Goal: Task Accomplishment & Management: Manage account settings

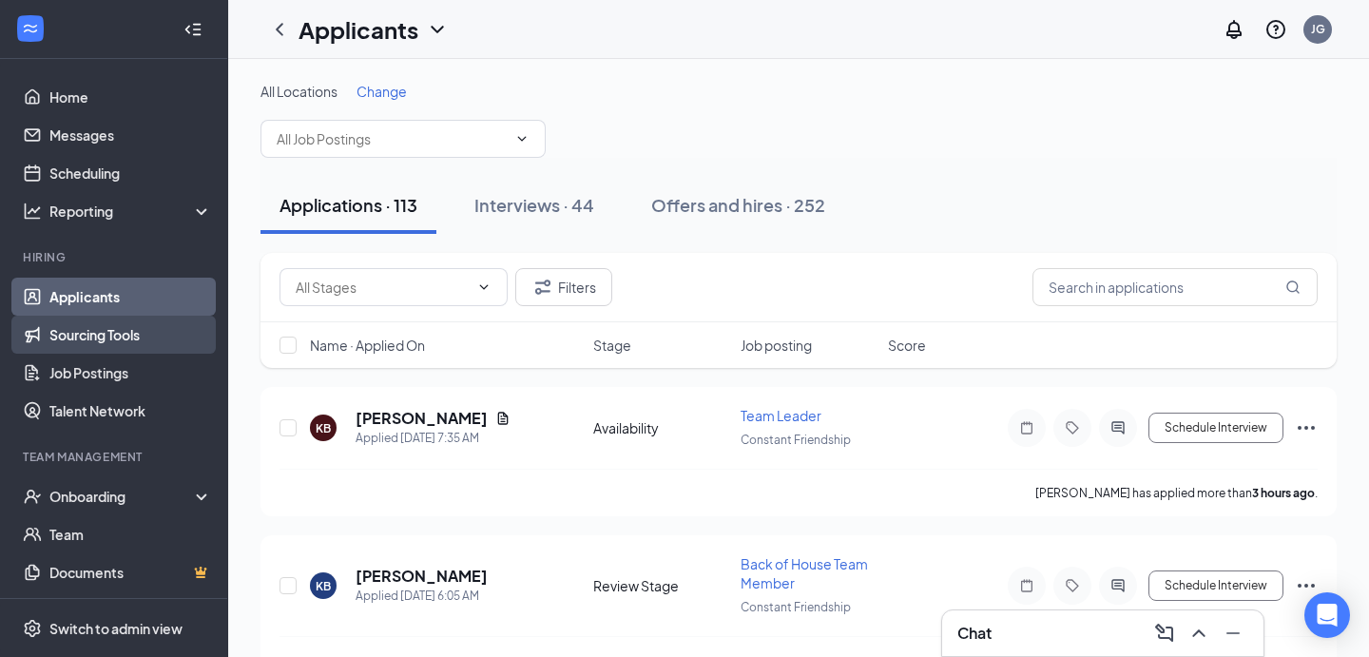
click at [93, 335] on link "Sourcing Tools" at bounding box center [130, 335] width 163 height 38
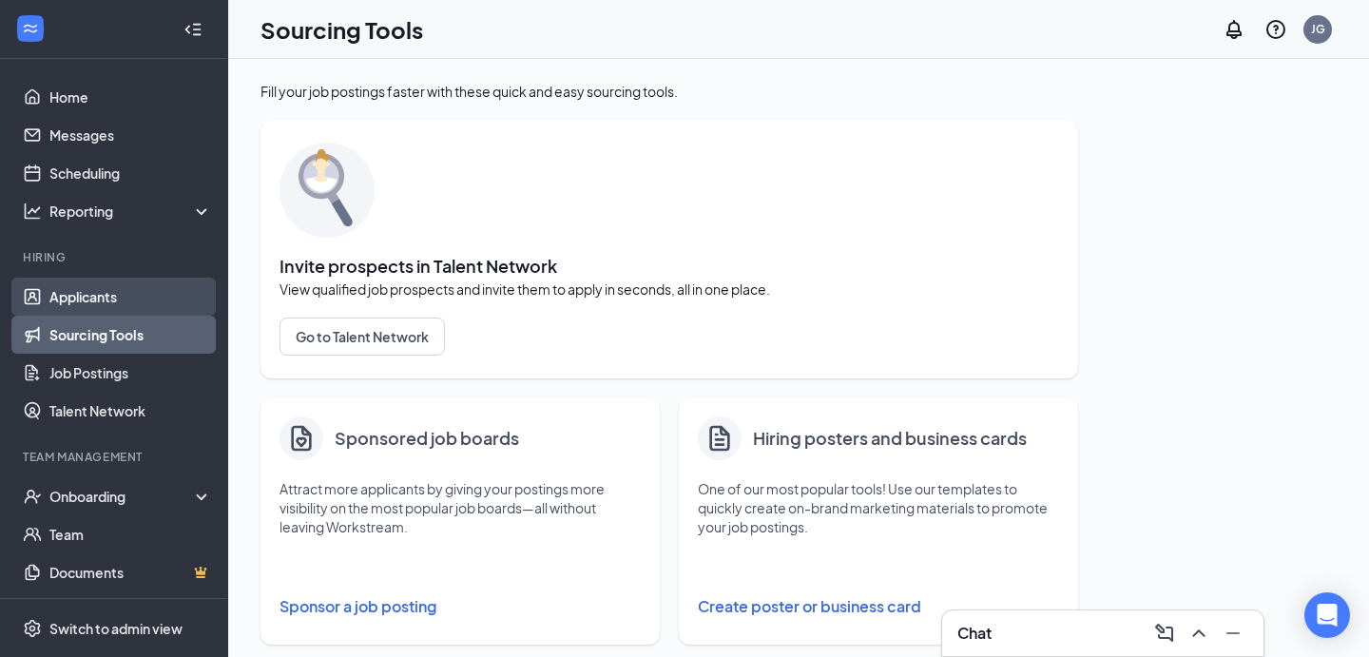
click at [89, 303] on link "Applicants" at bounding box center [130, 297] width 163 height 38
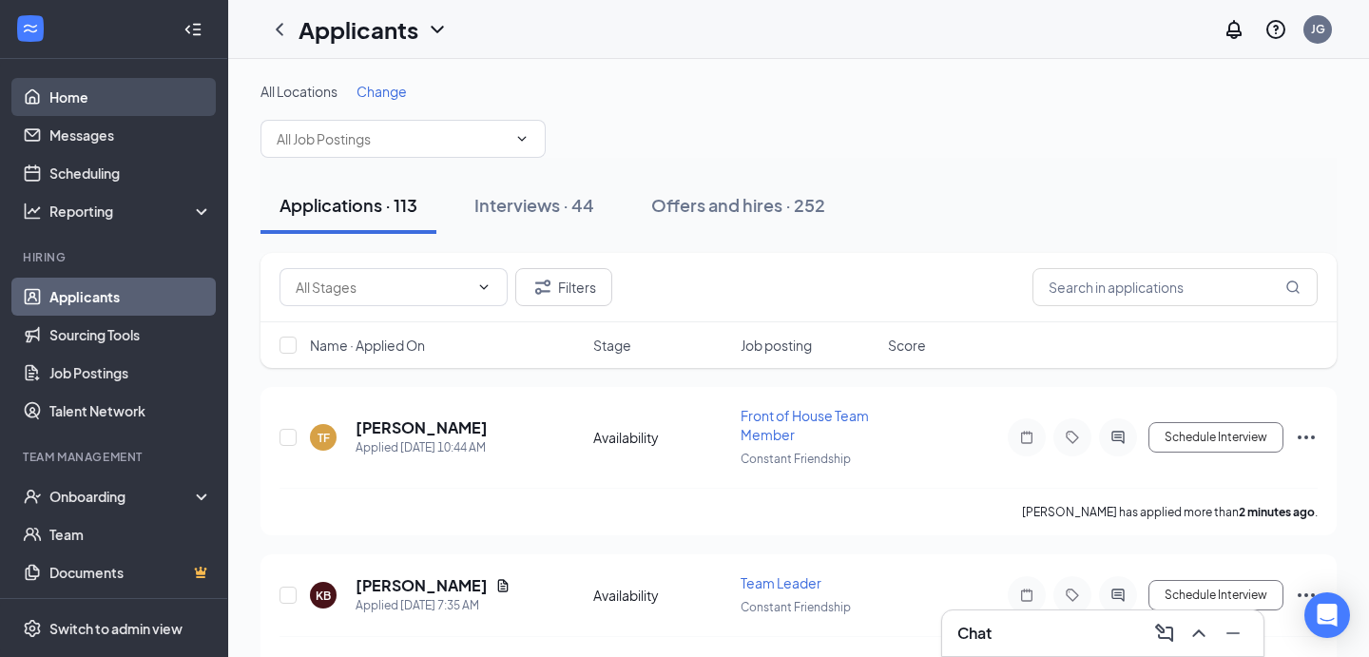
click at [82, 107] on link "Home" at bounding box center [130, 97] width 163 height 38
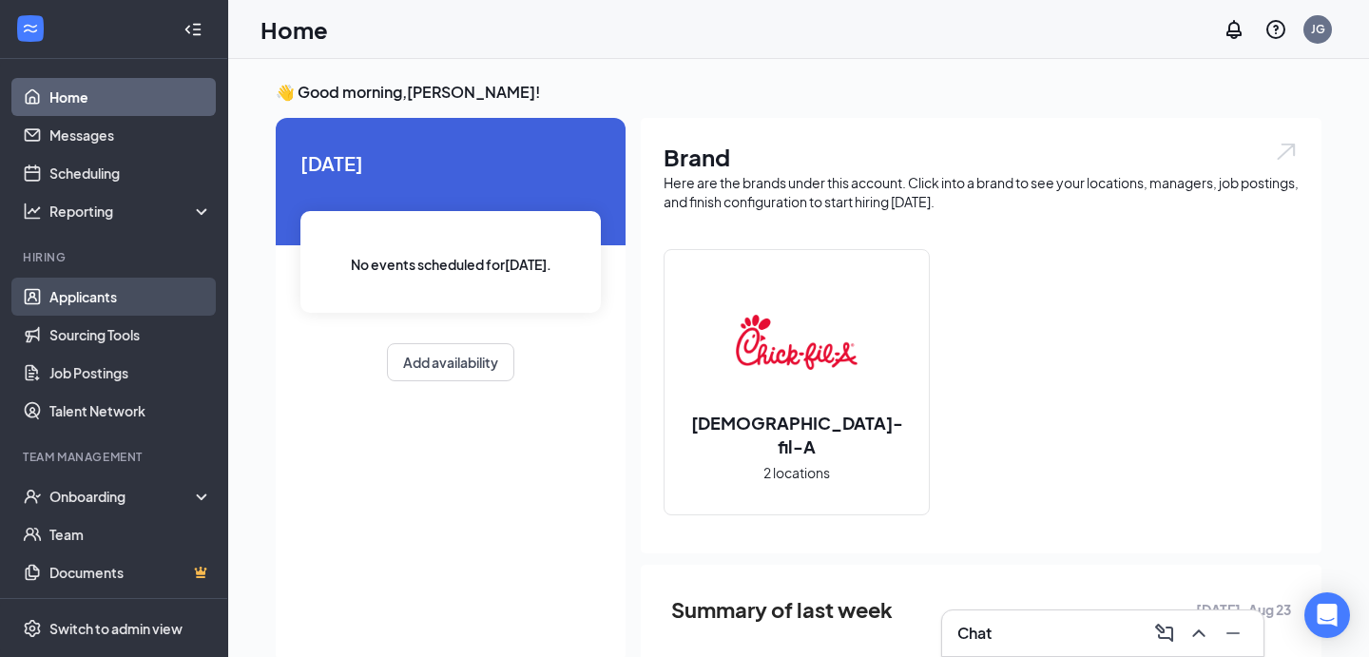
click at [89, 295] on link "Applicants" at bounding box center [130, 297] width 163 height 38
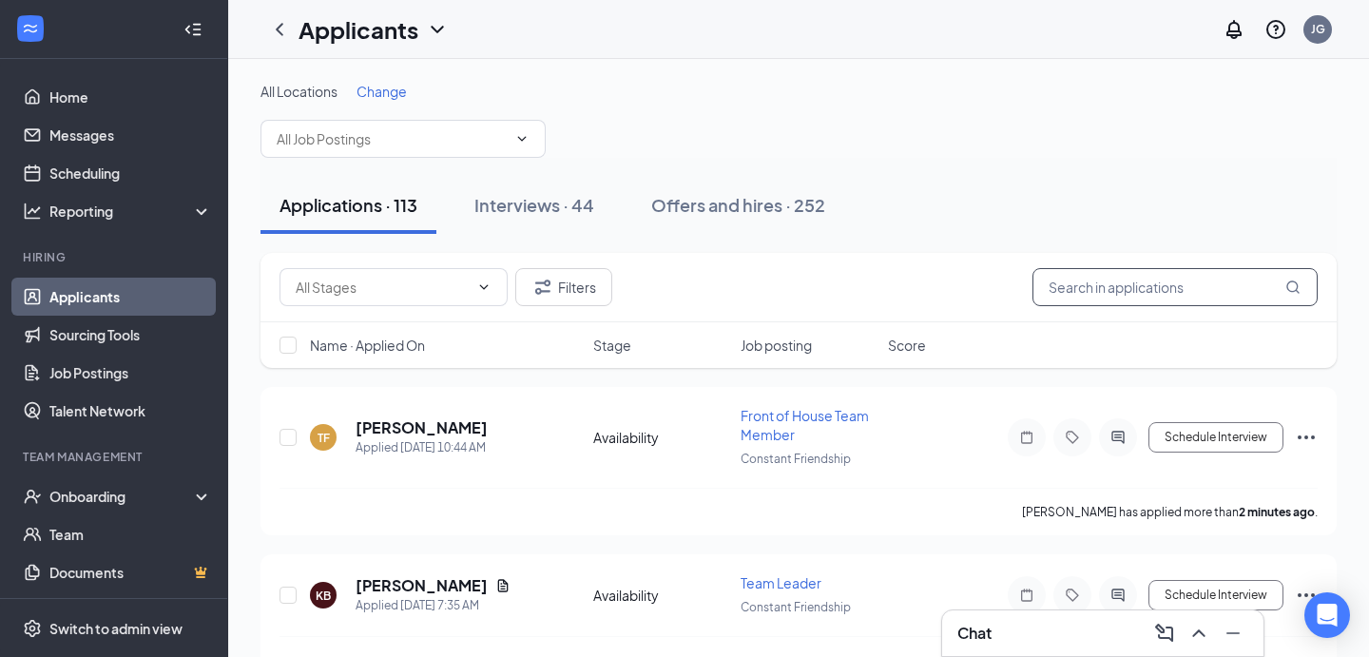
click at [1125, 283] on input "text" at bounding box center [1174, 287] width 285 height 38
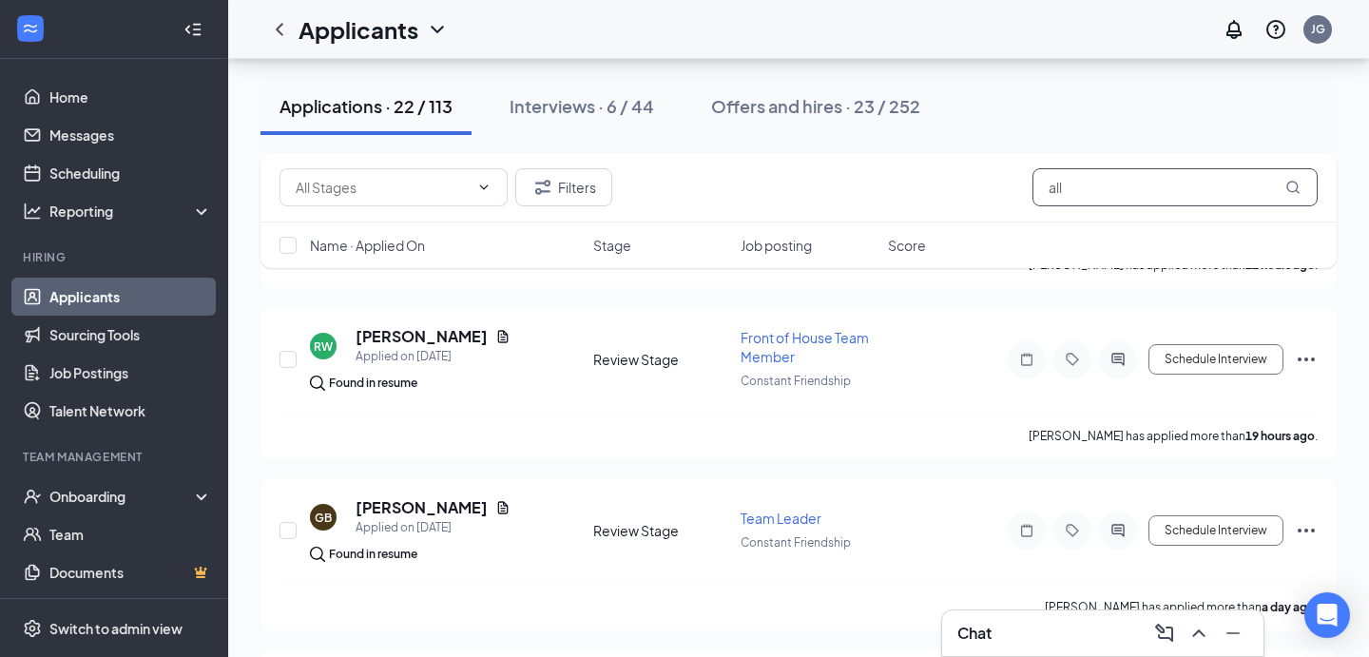
scroll to position [935, 0]
type input "all"
click at [577, 106] on div "Interviews · 6 / 44" at bounding box center [582, 106] width 145 height 24
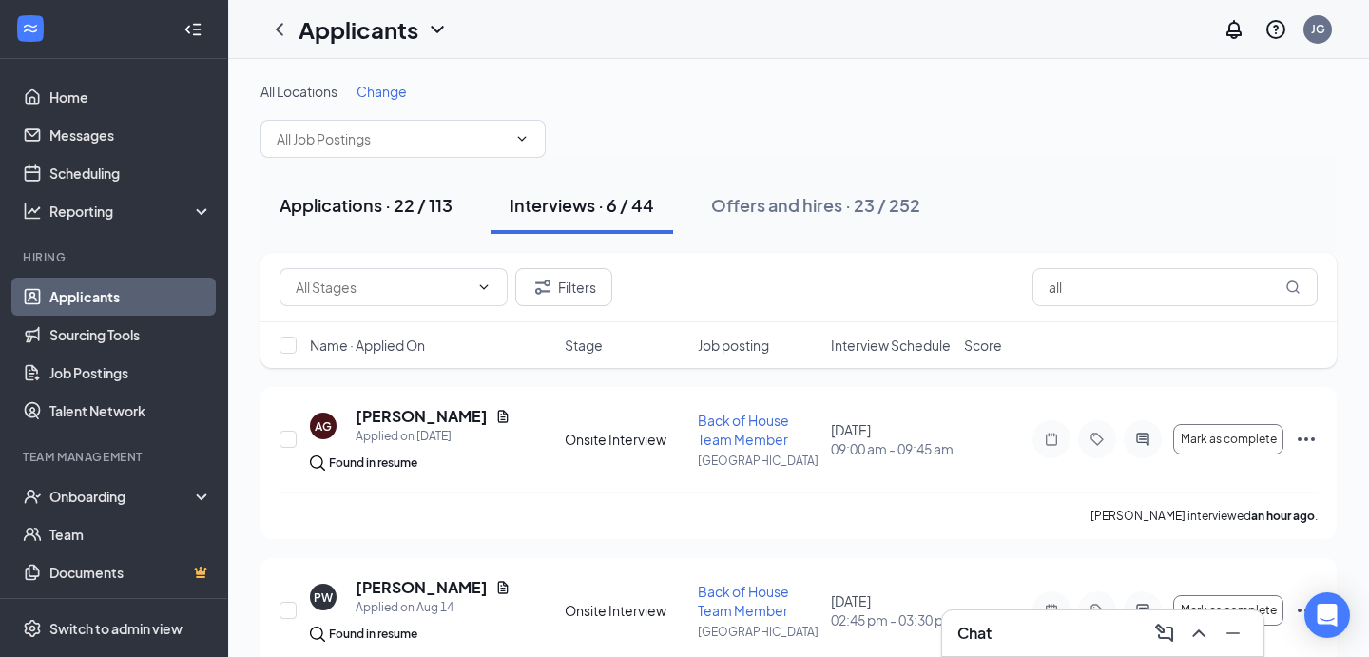
click at [418, 195] on div "Applications · 22 / 113" at bounding box center [365, 205] width 173 height 24
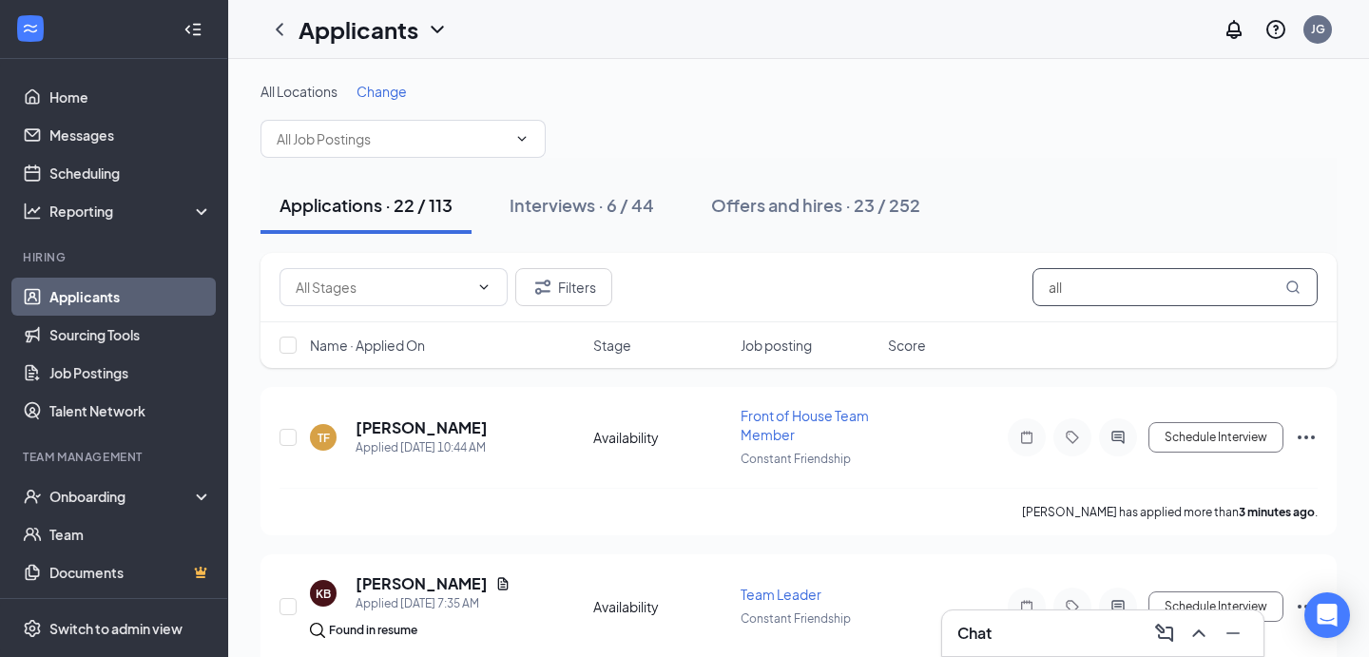
click at [1086, 288] on input "all" at bounding box center [1174, 287] width 285 height 38
click at [1085, 288] on input "all" at bounding box center [1174, 287] width 285 height 38
type input "ali"
click at [605, 221] on button "Interviews · 7 / 44" at bounding box center [578, 205] width 182 height 57
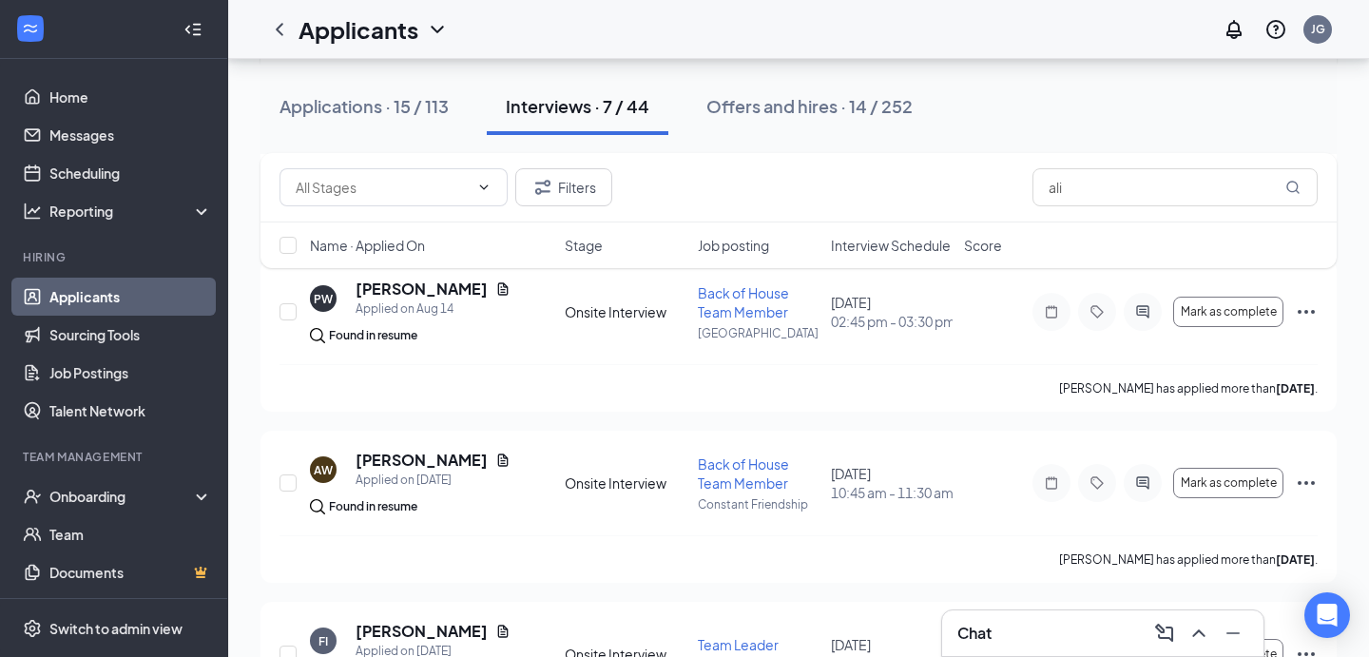
scroll to position [472, 0]
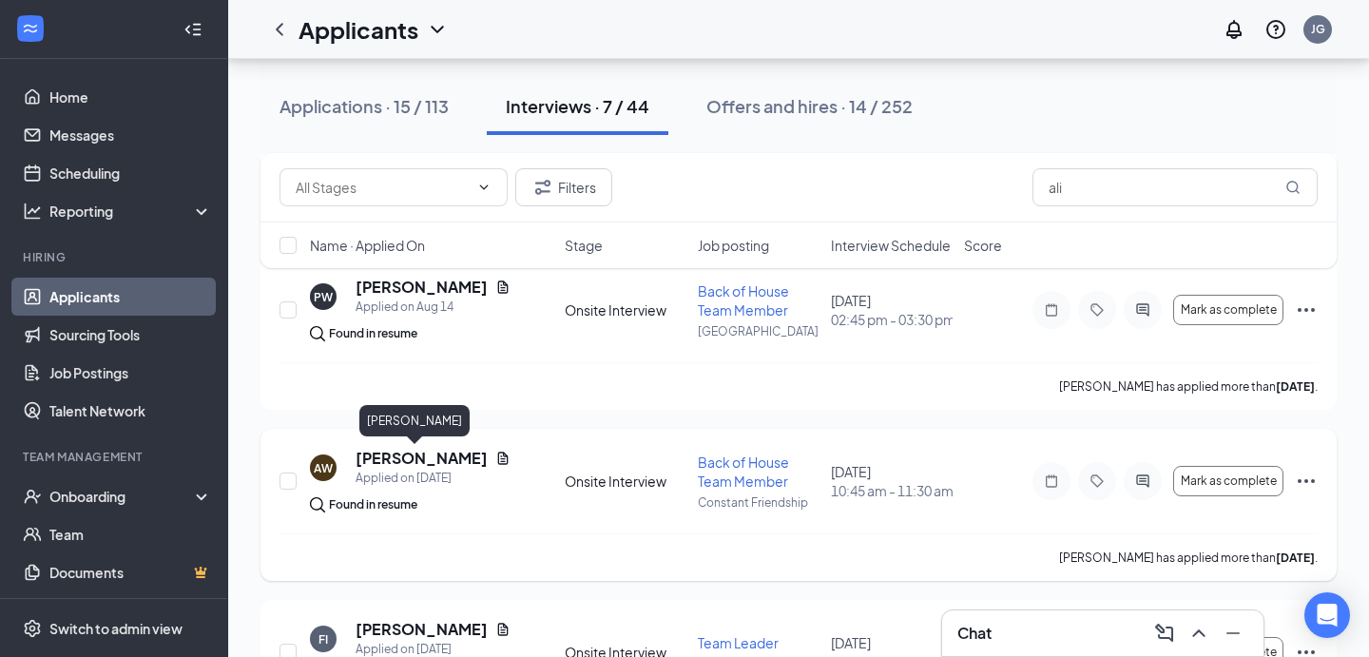
click at [399, 463] on h5 "[PERSON_NAME]" at bounding box center [422, 458] width 132 height 21
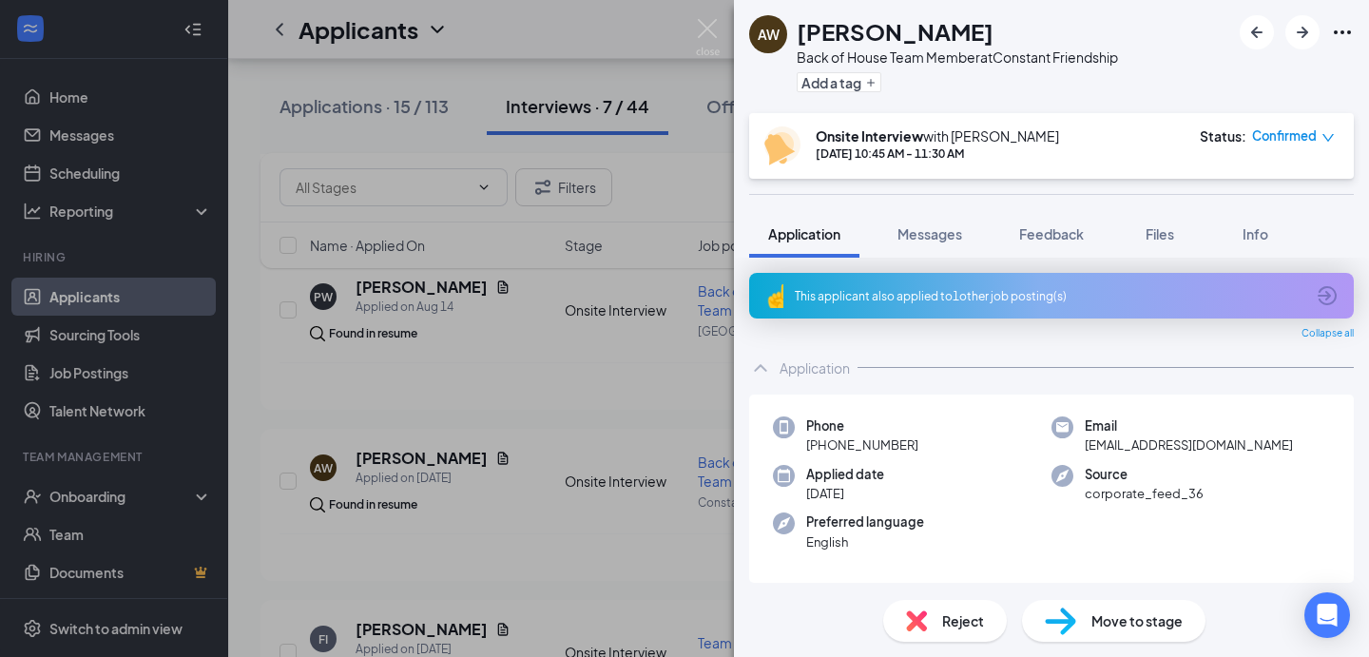
scroll to position [1, 0]
click at [1338, 24] on icon "Ellipses" at bounding box center [1342, 32] width 23 height 23
click at [1141, 28] on div "AW [PERSON_NAME] Back of House Team Member at Constant Friendship Add a tag" at bounding box center [1051, 56] width 635 height 113
click at [705, 28] on img at bounding box center [708, 37] width 24 height 37
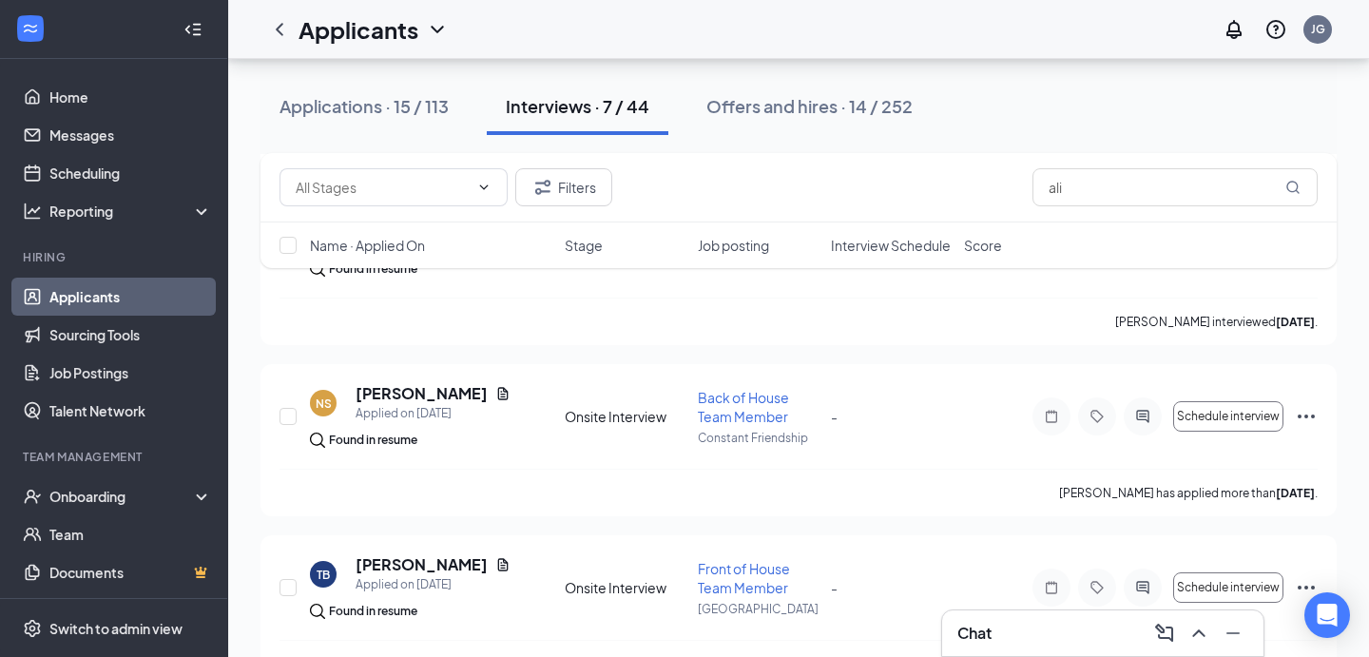
scroll to position [932, 0]
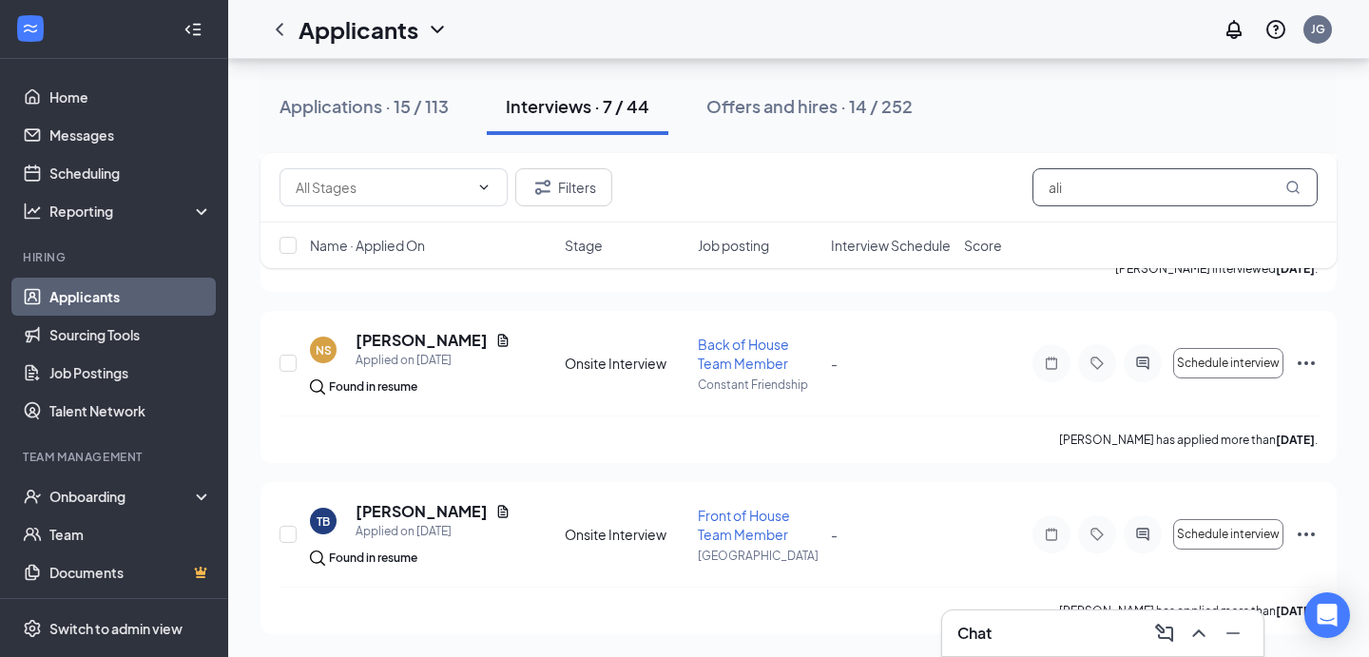
click at [1115, 188] on input "ali" at bounding box center [1174, 187] width 285 height 38
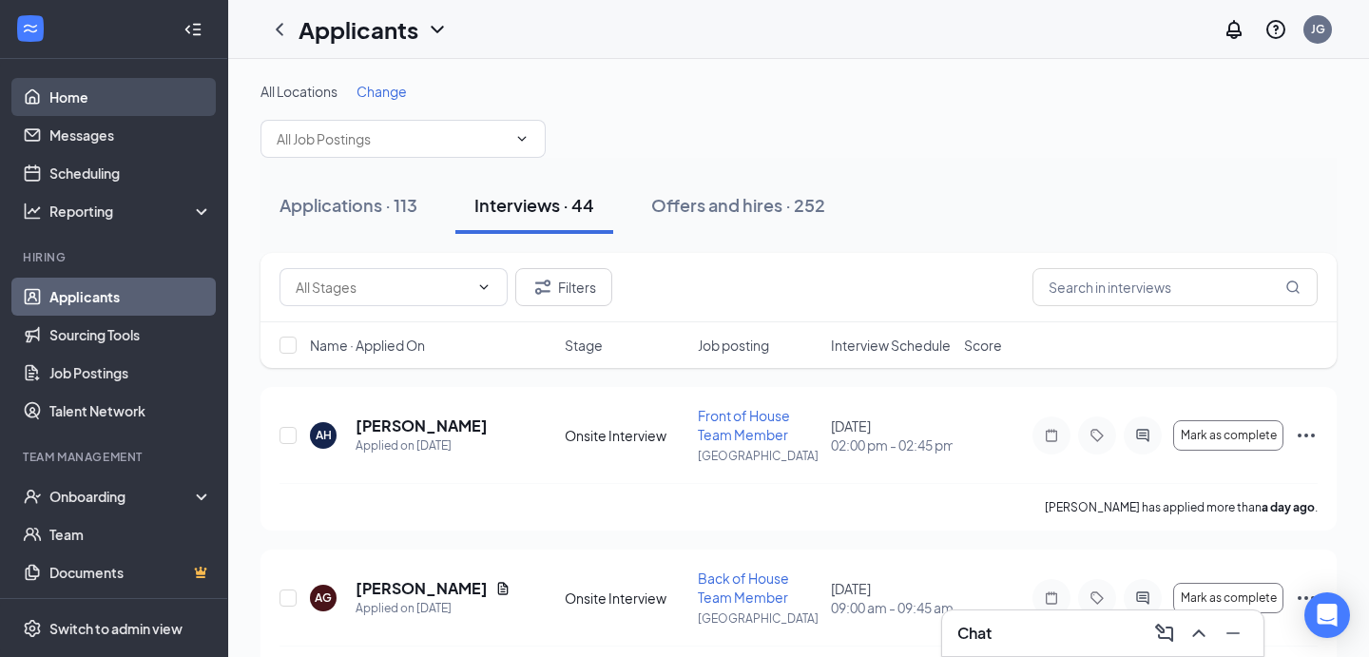
click at [115, 84] on link "Home" at bounding box center [130, 97] width 163 height 38
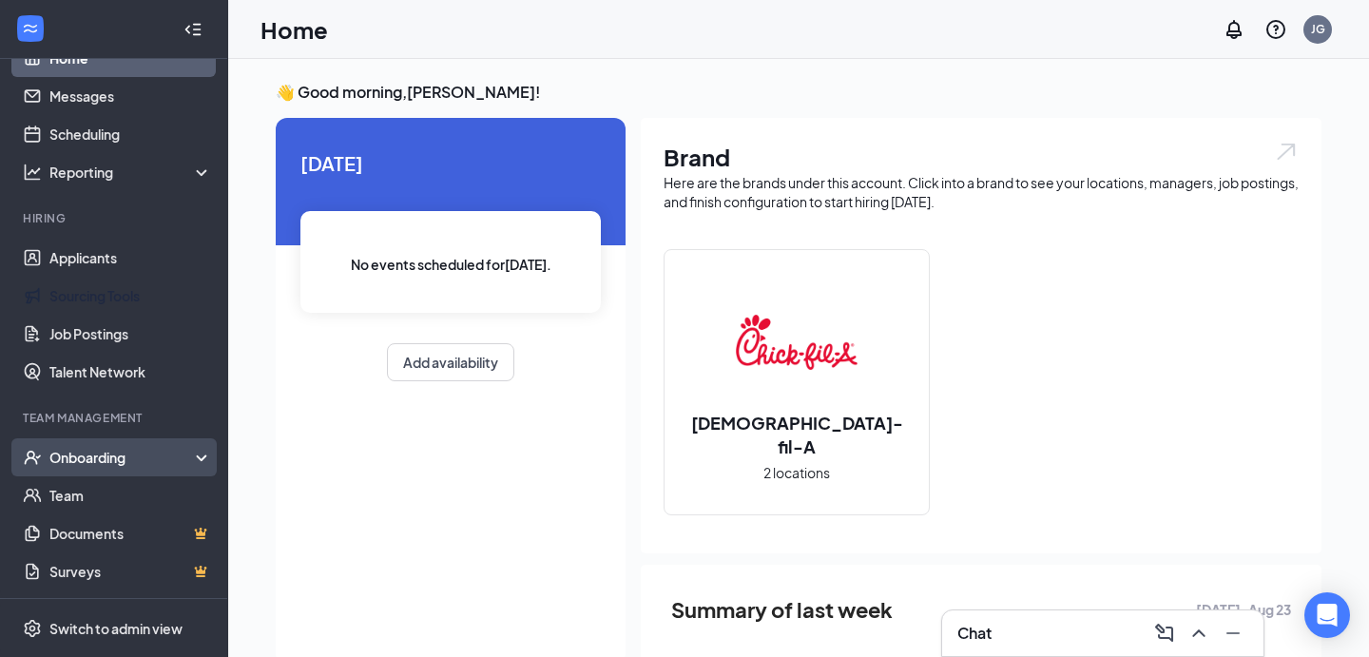
scroll to position [39, 0]
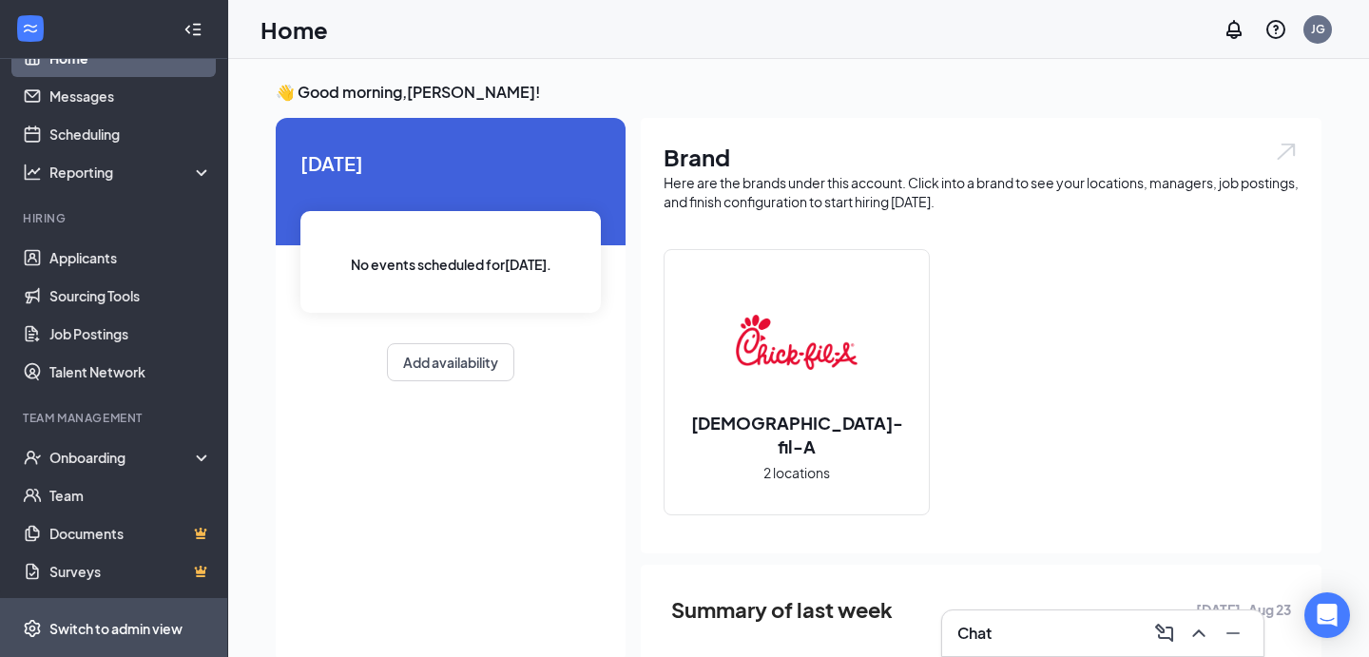
click at [99, 620] on div "Switch to admin view" at bounding box center [115, 628] width 133 height 19
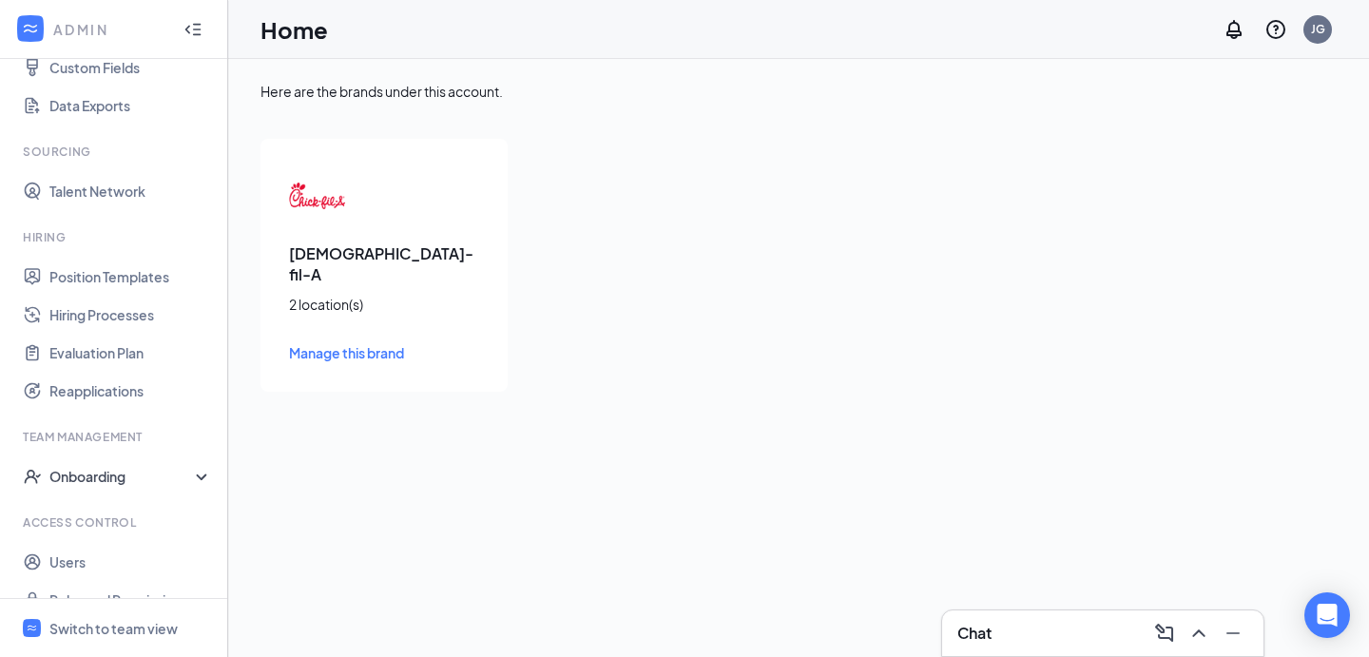
scroll to position [296, 0]
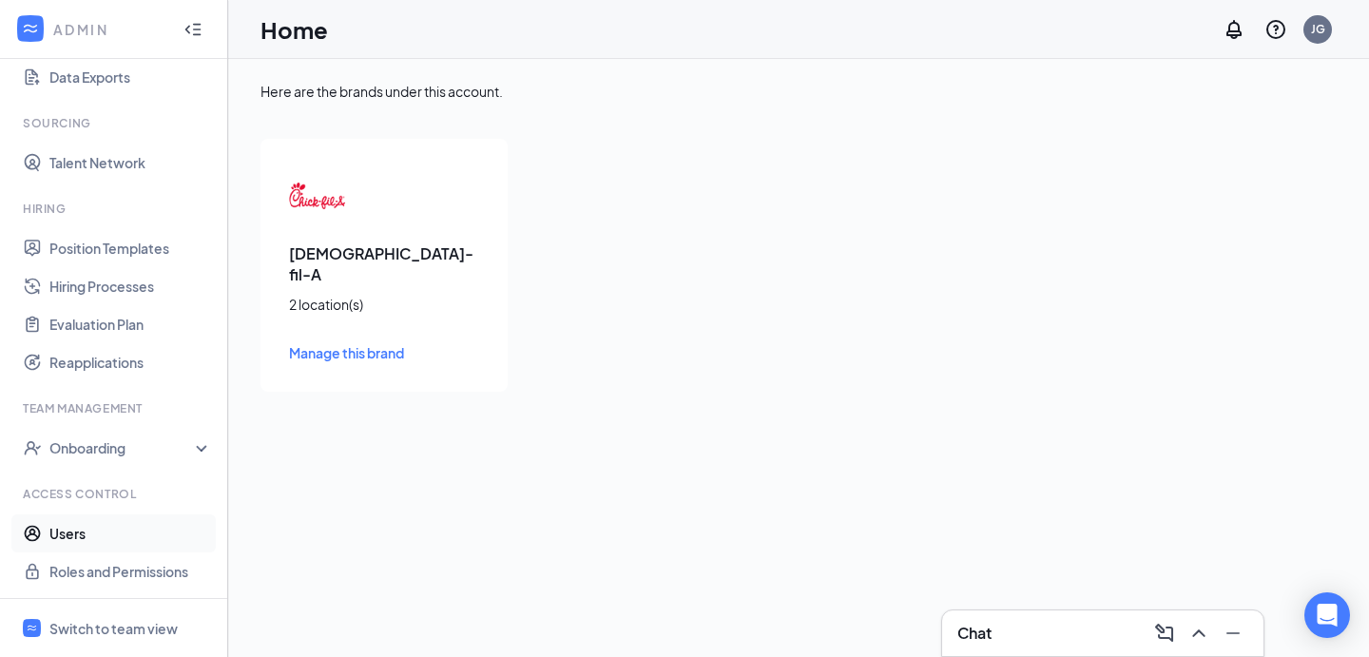
click at [99, 533] on link "Users" at bounding box center [130, 533] width 163 height 38
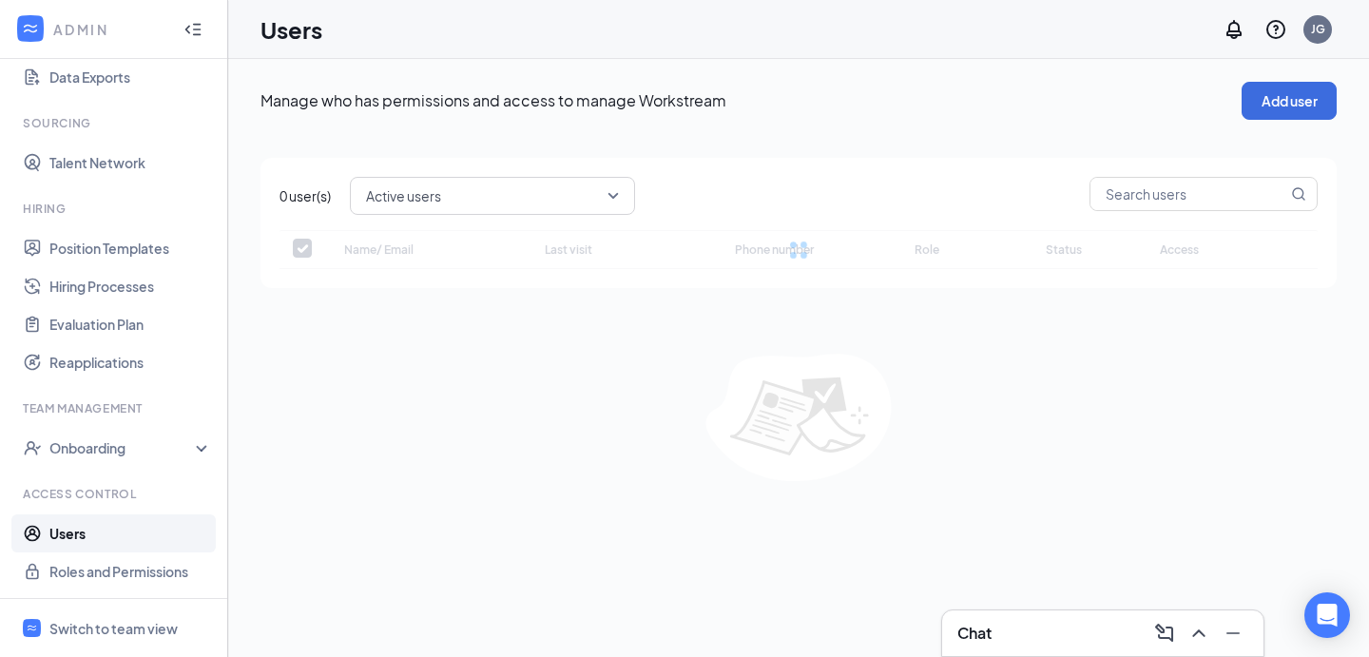
checkbox input "false"
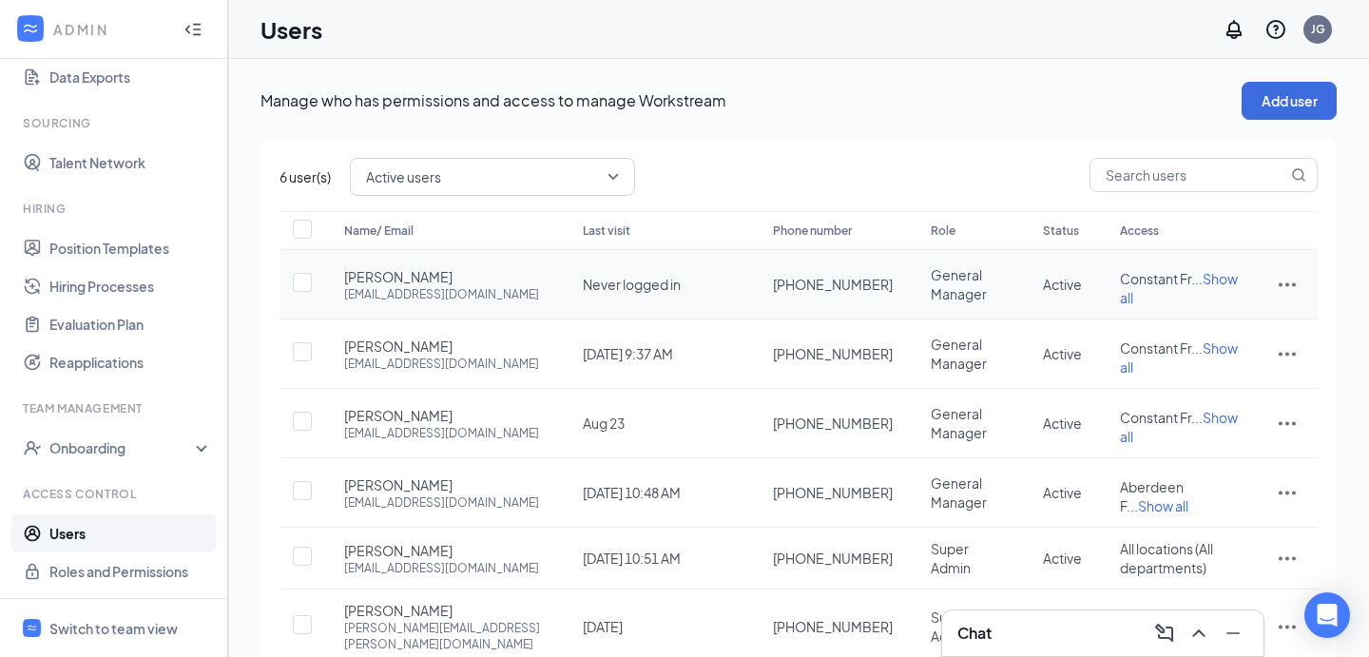
click at [661, 280] on span "Never logged in" at bounding box center [632, 284] width 98 height 17
click at [1292, 279] on icon "ActionsIcon" at bounding box center [1287, 284] width 23 height 23
click at [1224, 320] on span "Edit user" at bounding box center [1224, 321] width 118 height 21
type input "[PHONE_NUMBER]"
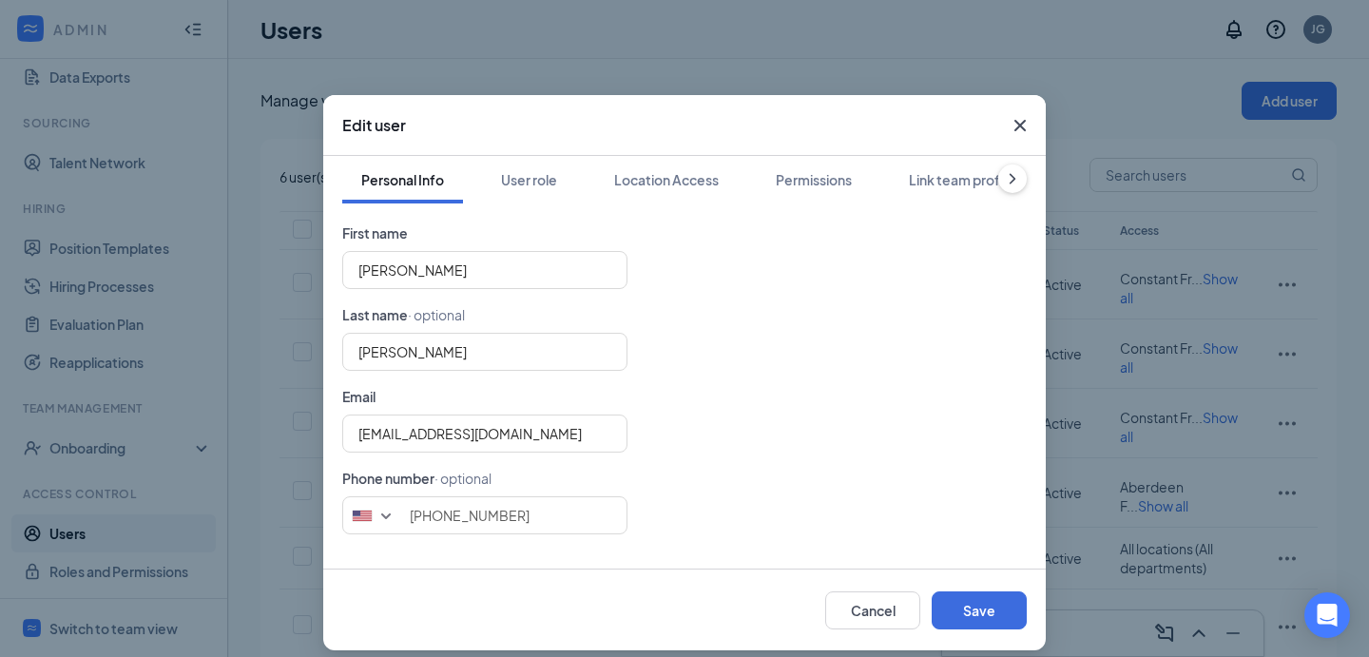
scroll to position [16, 0]
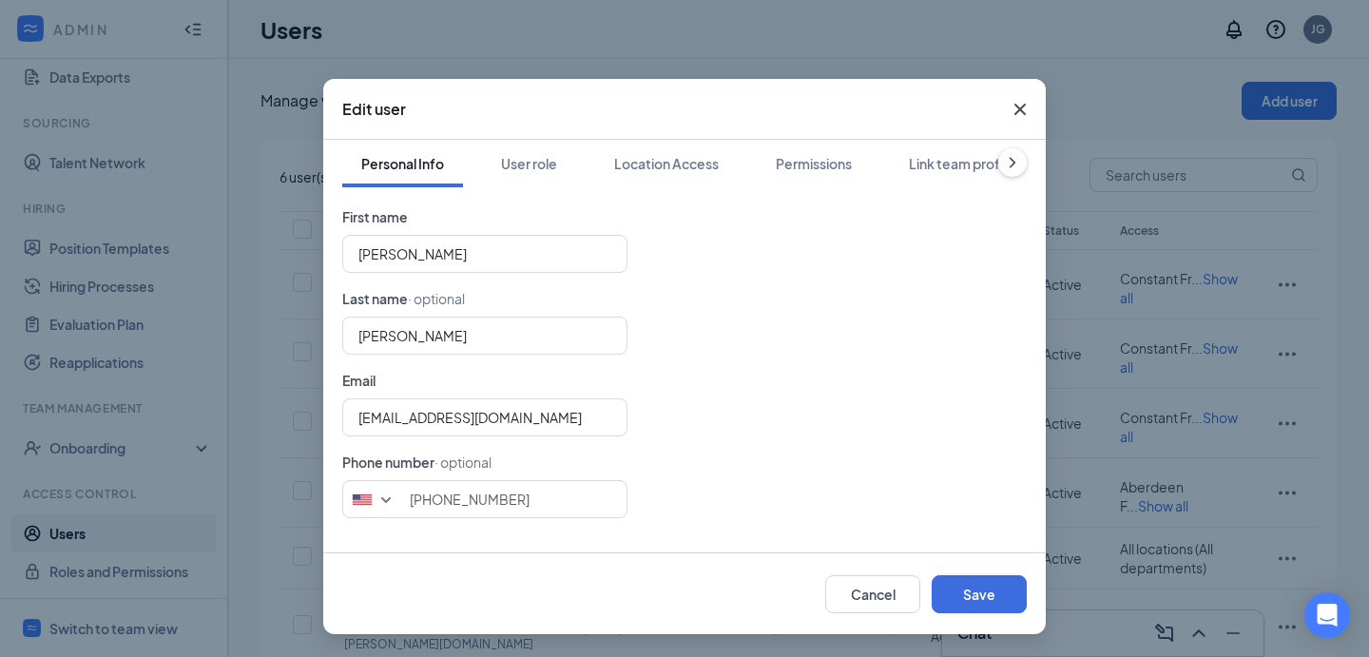
click at [1021, 104] on icon "Cross" at bounding box center [1020, 109] width 23 height 23
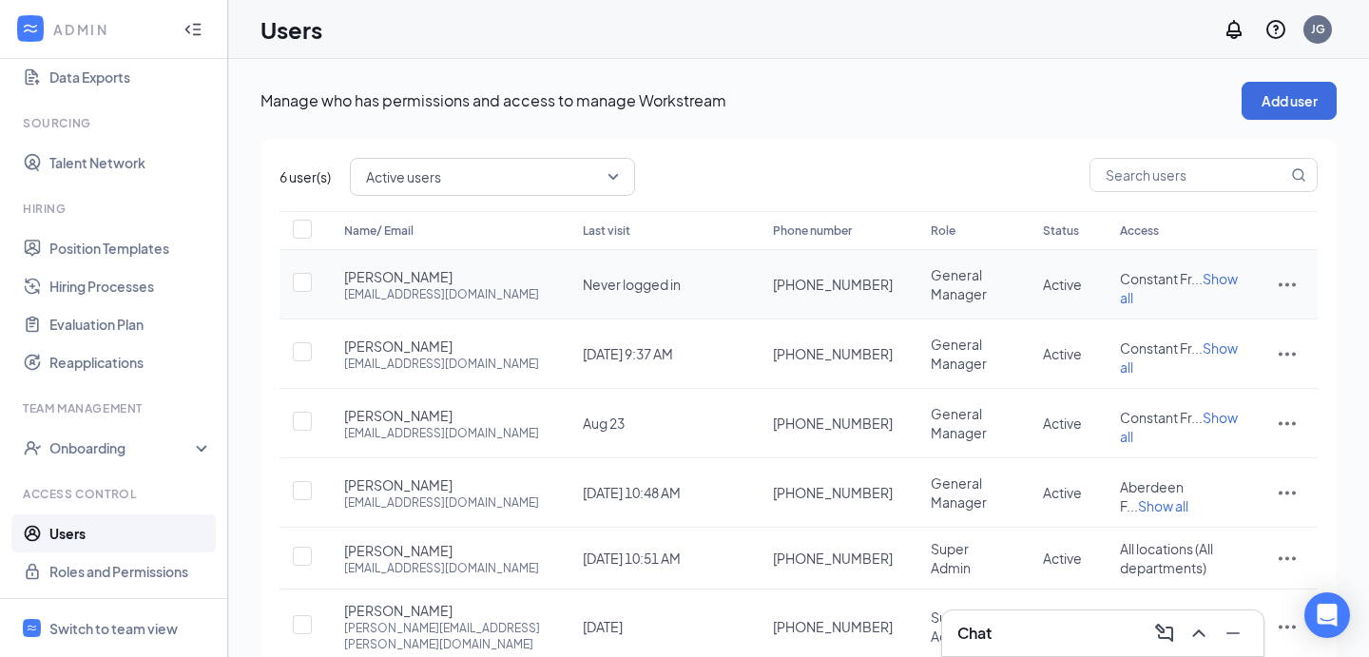
click at [1301, 281] on td at bounding box center [1287, 284] width 61 height 69
click at [1289, 281] on icon "ActionsIcon" at bounding box center [1287, 284] width 23 height 23
click at [1237, 367] on span "Reset password" at bounding box center [1215, 365] width 101 height 17
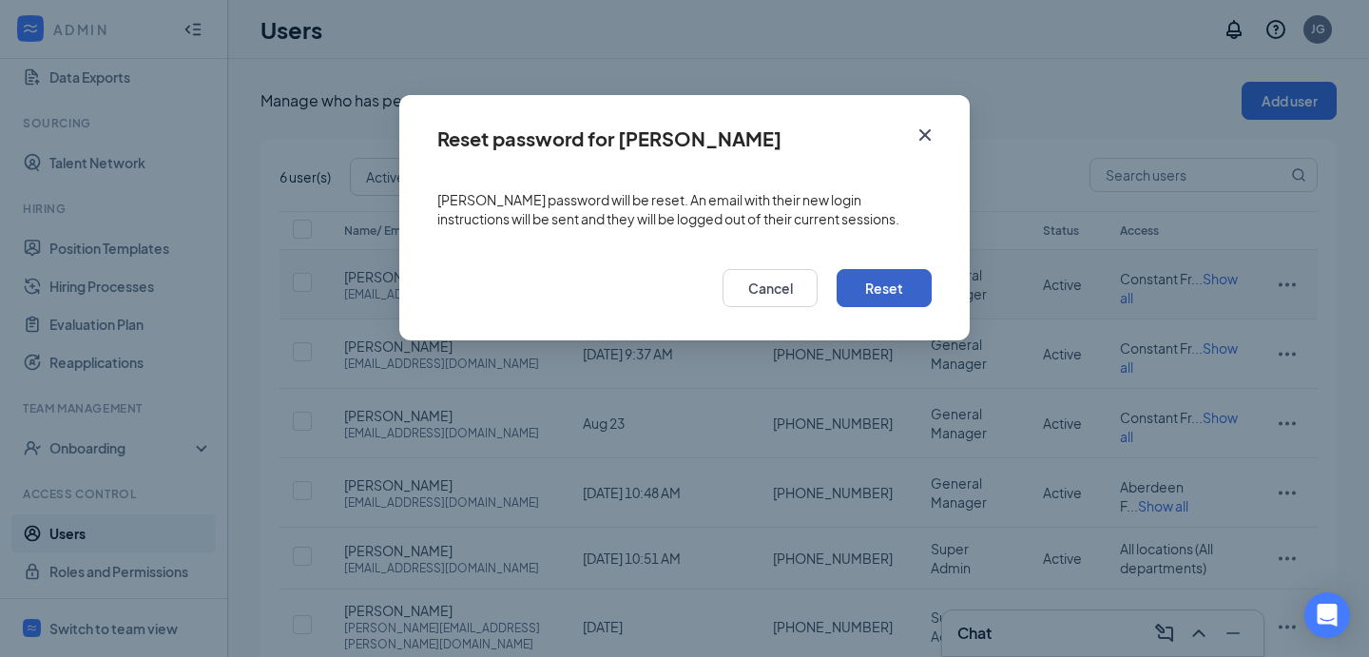
click at [886, 288] on button "Reset" at bounding box center [884, 288] width 95 height 38
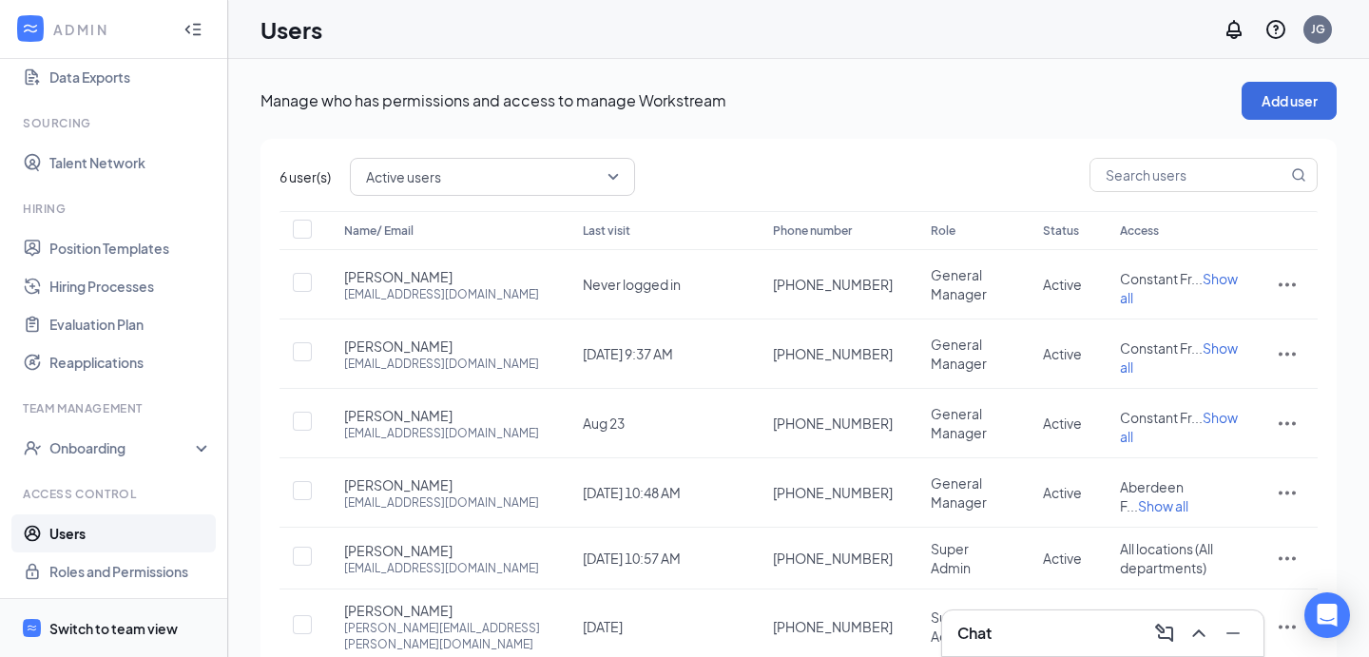
click at [83, 627] on div "Switch to team view" at bounding box center [113, 628] width 128 height 19
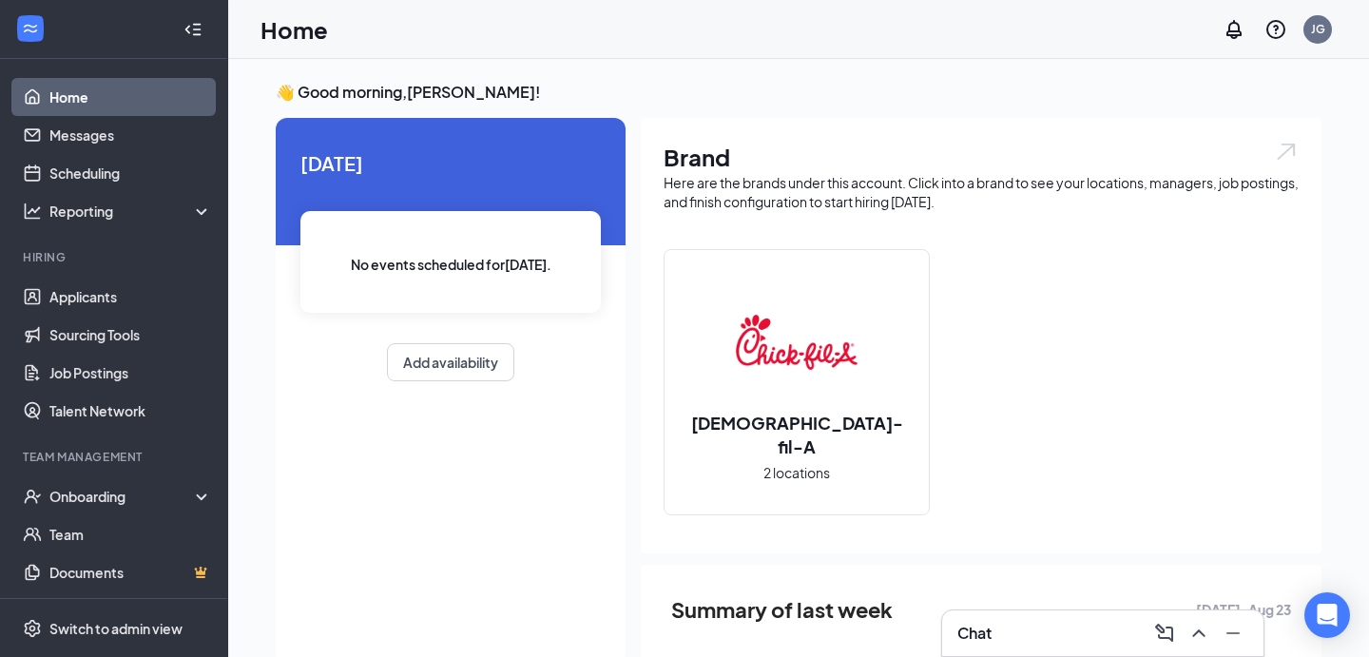
click at [67, 113] on link "Home" at bounding box center [130, 97] width 163 height 38
